Goal: Transaction & Acquisition: Purchase product/service

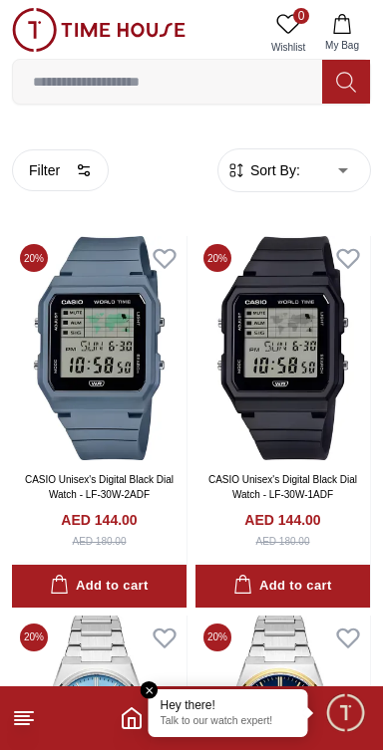
click at [223, 87] on input at bounding box center [167, 82] width 309 height 40
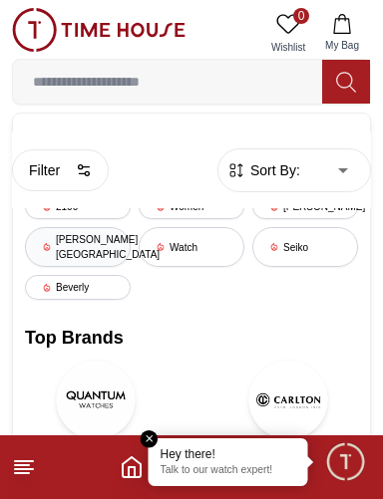
click at [103, 240] on div "[PERSON_NAME][GEOGRAPHIC_DATA]" at bounding box center [78, 247] width 106 height 40
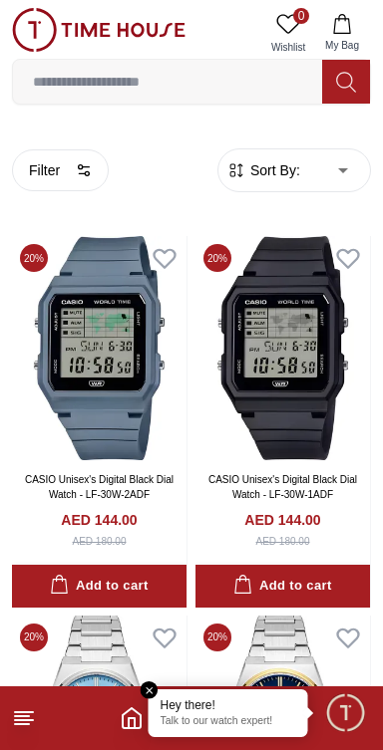
click at [200, 87] on input at bounding box center [167, 82] width 309 height 40
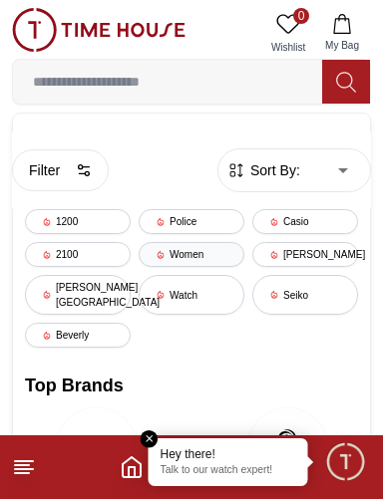
click at [200, 242] on div "Women" at bounding box center [191, 254] width 106 height 25
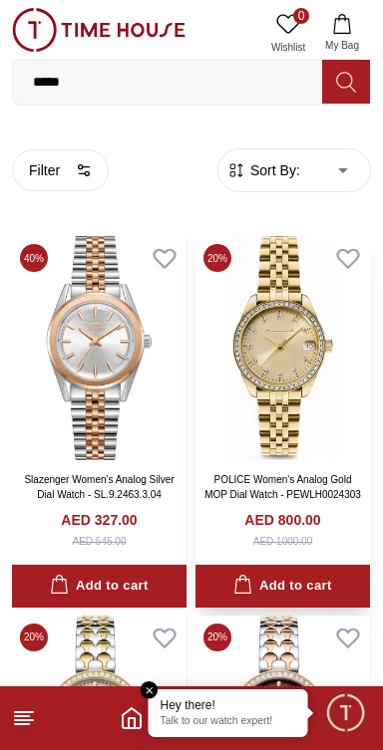
click at [322, 386] on img at bounding box center [282, 348] width 174 height 224
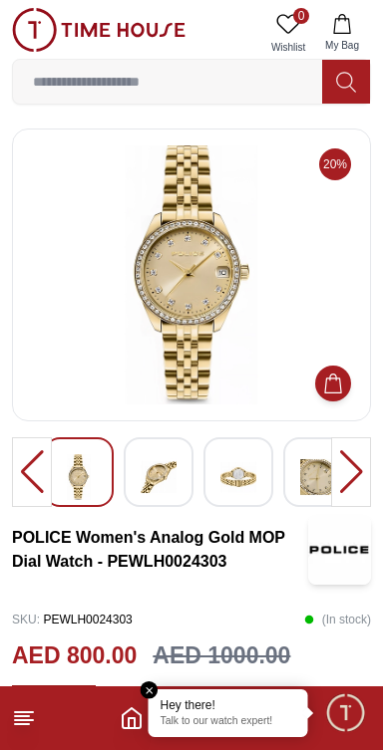
click at [171, 488] on img at bounding box center [158, 477] width 36 height 46
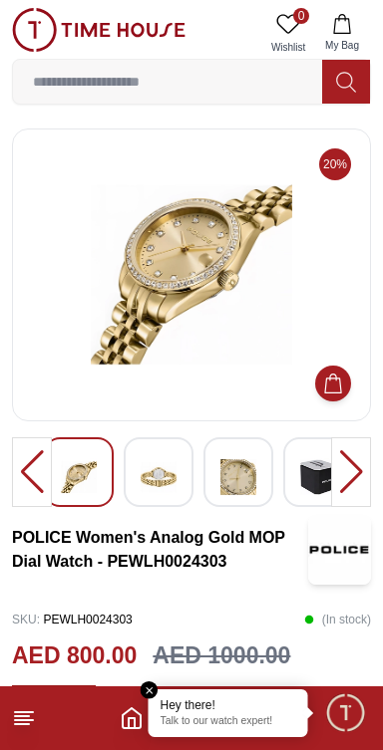
click at [172, 466] on img at bounding box center [158, 477] width 36 height 46
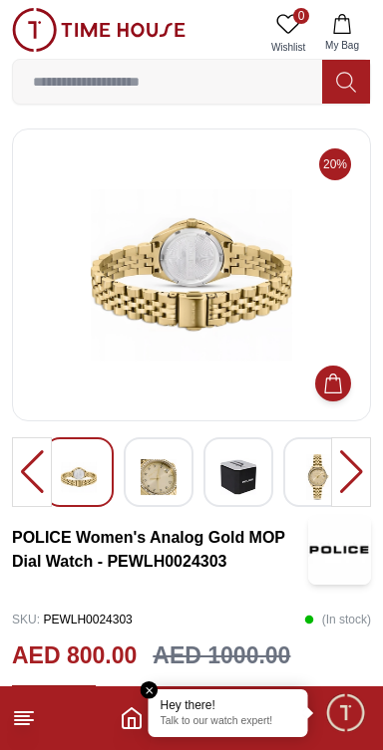
click at [252, 469] on img at bounding box center [238, 477] width 36 height 46
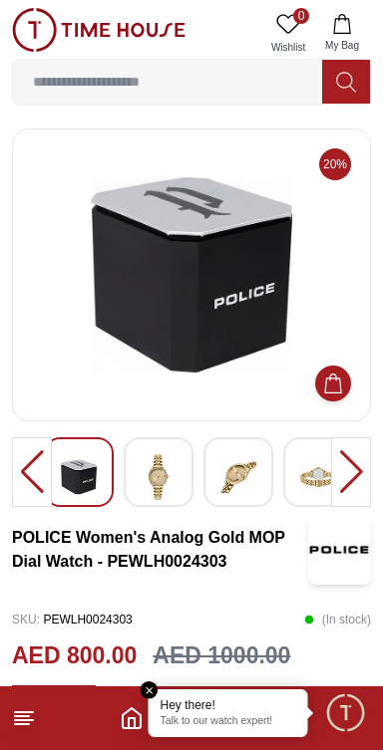
click at [308, 467] on img at bounding box center [318, 477] width 36 height 46
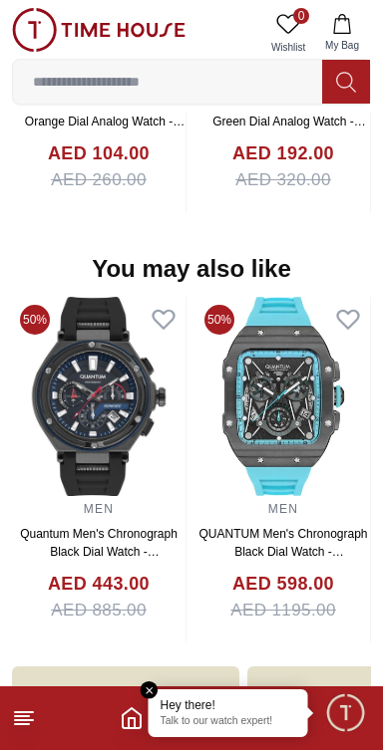
scroll to position [2401, 0]
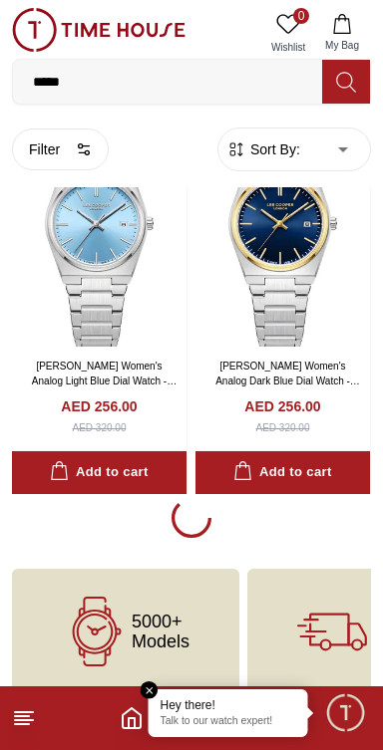
scroll to position [3555, 0]
